Goal: Task Accomplishment & Management: Complete application form

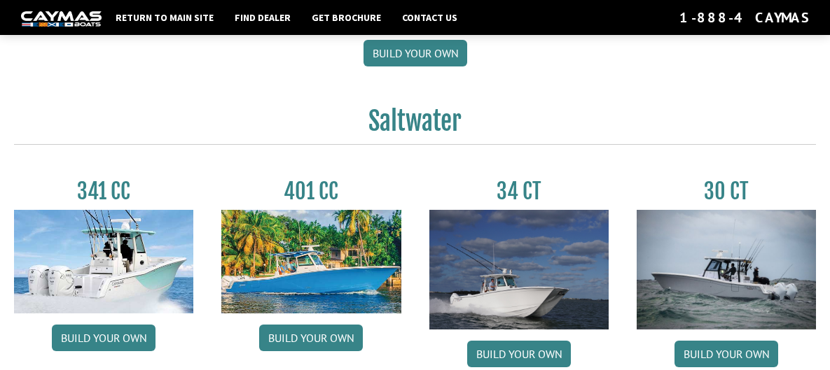
scroll to position [557, 0]
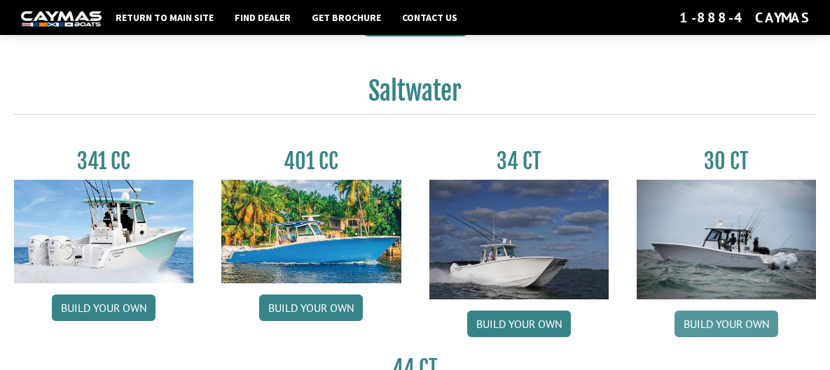
click at [751, 322] on link "Build your own" at bounding box center [726, 324] width 104 height 27
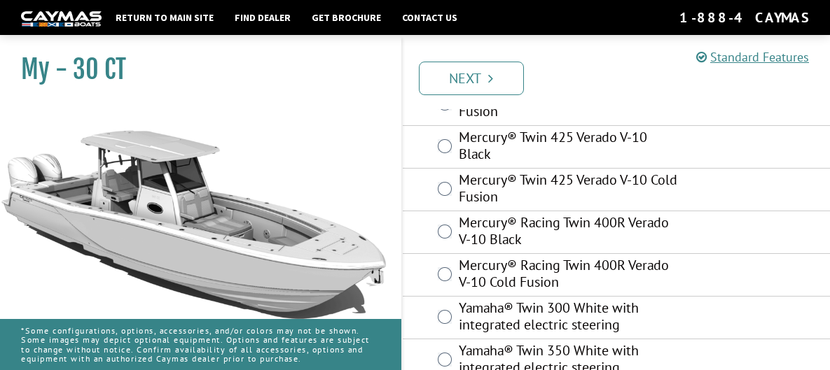
scroll to position [303, 0]
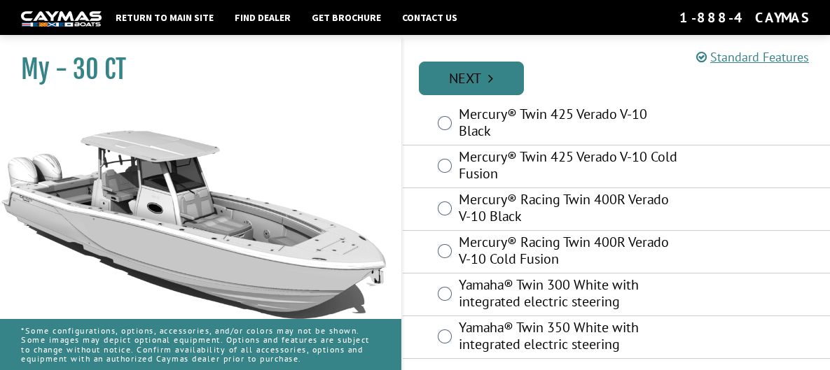
click at [469, 83] on link "Next" at bounding box center [471, 79] width 105 height 34
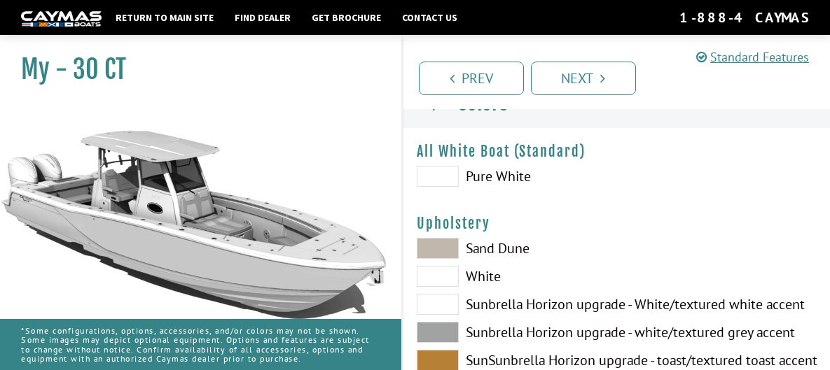
scroll to position [0, 0]
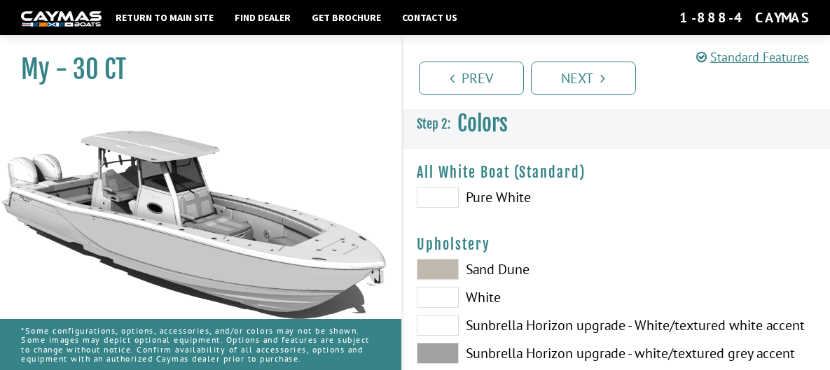
click at [443, 198] on span at bounding box center [438, 197] width 42 height 21
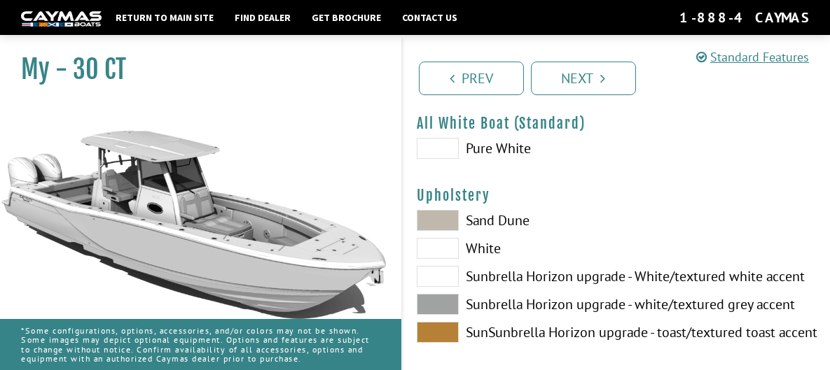
scroll to position [70, 0]
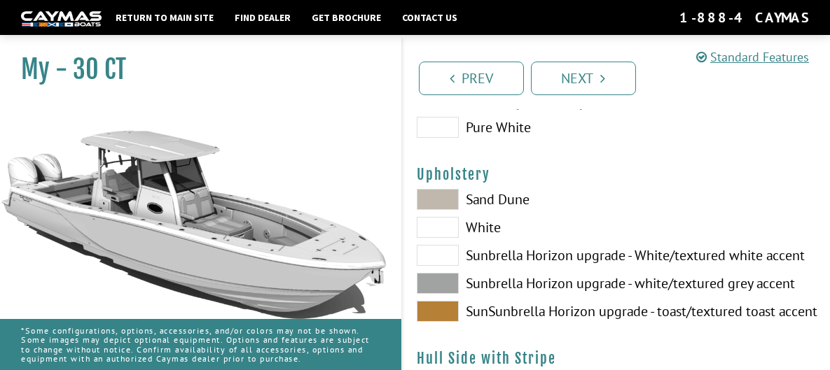
drag, startPoint x: 437, startPoint y: 203, endPoint x: 445, endPoint y: 203, distance: 7.7
click at [437, 202] on span at bounding box center [438, 199] width 42 height 21
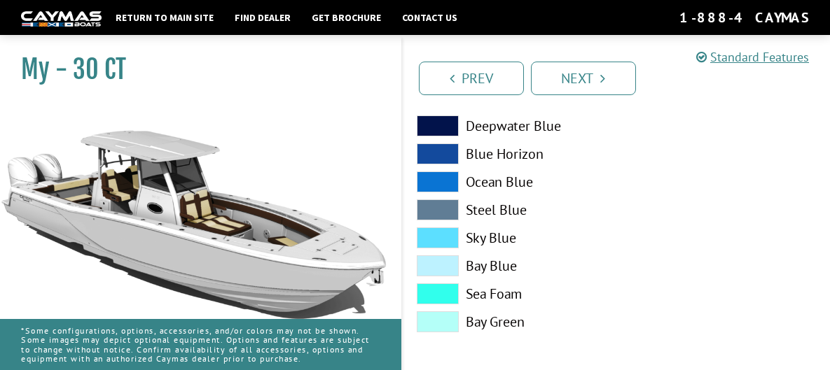
scroll to position [1823, 0]
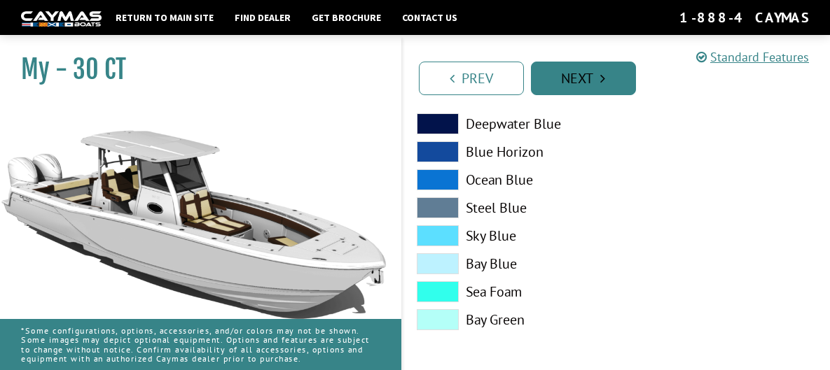
click at [578, 76] on link "Next" at bounding box center [583, 79] width 105 height 34
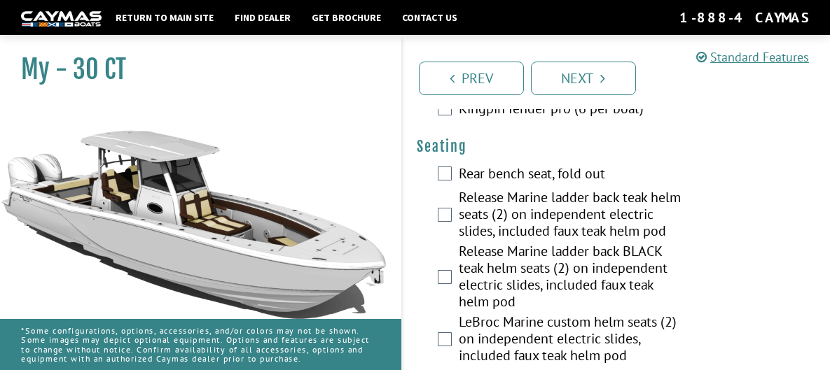
scroll to position [1751, 0]
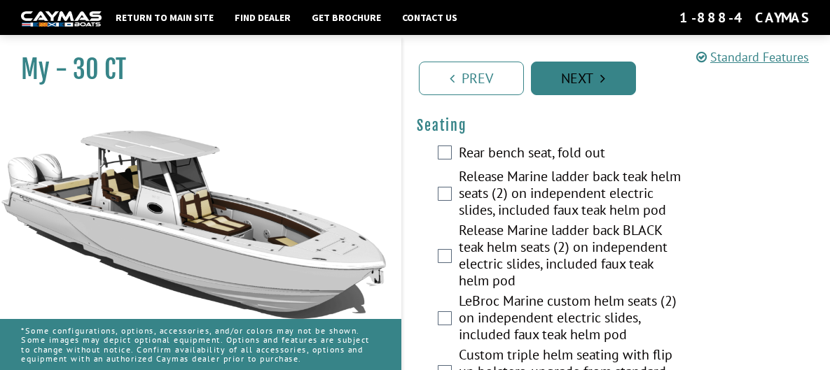
click at [596, 77] on link "Next" at bounding box center [583, 79] width 105 height 34
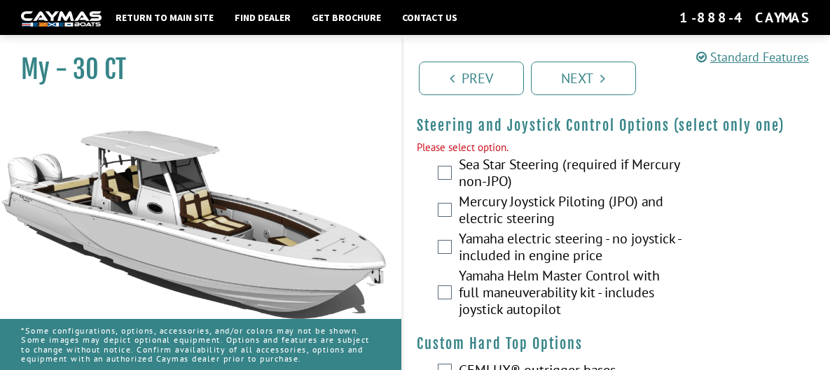
scroll to position [46, 0]
